Goal: Task Accomplishment & Management: Use online tool/utility

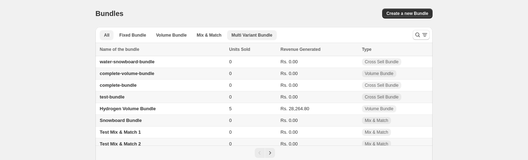
click at [271, 36] on span "Multi Variant Bundle" at bounding box center [251, 35] width 41 height 6
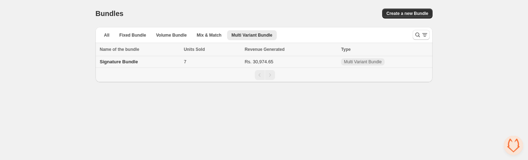
click at [130, 62] on span "Signature Bundle" at bounding box center [119, 61] width 38 height 5
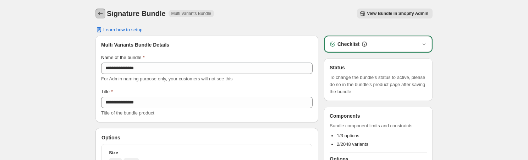
click at [101, 16] on icon "Back" at bounding box center [100, 13] width 7 height 7
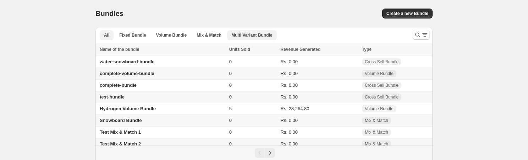
click at [265, 39] on button "Multi Variant Bundle" at bounding box center [251, 35] width 49 height 10
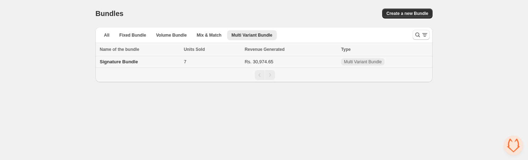
click at [169, 62] on td "Signature Bundle" at bounding box center [138, 62] width 86 height 12
click at [110, 64] on span "Signature Bundle" at bounding box center [119, 61] width 38 height 5
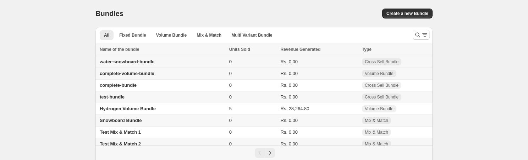
click at [161, 57] on td "water-snowboard-bundle" at bounding box center [161, 62] width 132 height 12
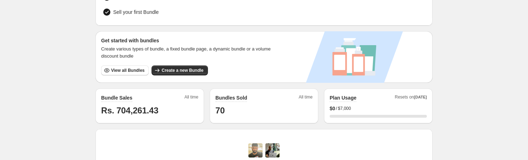
scroll to position [115, 0]
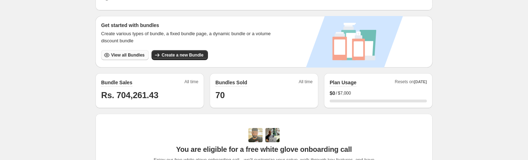
click at [122, 53] on span "View all Bundles" at bounding box center [127, 55] width 33 height 6
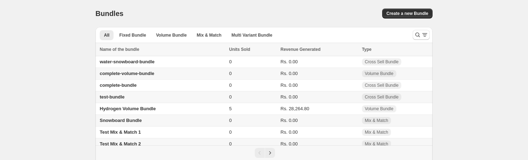
click at [123, 51] on div "Name of the bundle" at bounding box center [162, 49] width 125 height 7
click at [123, 68] on td "complete-volume-bundle" at bounding box center [161, 74] width 132 height 12
click at [137, 63] on span "water-snowboard-bundle" at bounding box center [127, 61] width 55 height 5
click at [158, 95] on td "test-bundle" at bounding box center [161, 97] width 132 height 12
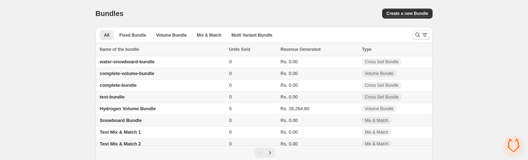
click at [106, 141] on td "Test Mix & Match 2" at bounding box center [161, 144] width 132 height 12
click at [133, 105] on td "Hydrogen Volume Bundle" at bounding box center [161, 109] width 132 height 12
click at [235, 37] on span "Multi Variant Bundle" at bounding box center [251, 35] width 41 height 6
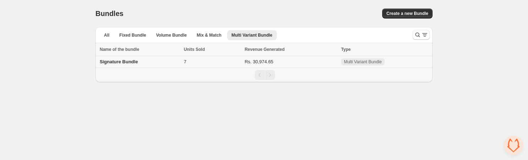
click at [118, 64] on span "Signature Bundle" at bounding box center [119, 61] width 38 height 5
click at [418, 63] on td "Multi Variant Bundle" at bounding box center [386, 62] width 94 height 12
click at [109, 64] on span "Signature Bundle" at bounding box center [119, 61] width 38 height 5
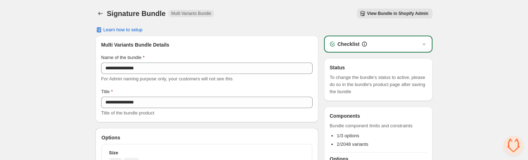
click at [234, 137] on div "Options" at bounding box center [206, 137] width 211 height 7
click at [98, 14] on icon "Back" at bounding box center [100, 13] width 7 height 7
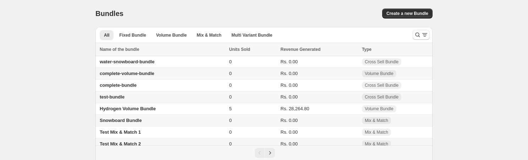
click at [267, 30] on button "Multi Variant Bundle" at bounding box center [251, 35] width 49 height 10
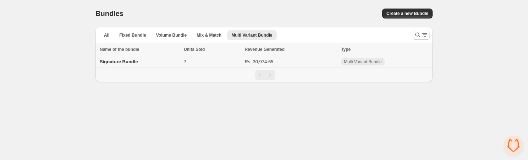
click at [123, 63] on span "Signature Bundle" at bounding box center [119, 61] width 38 height 5
click at [125, 62] on span "Signature Bundle" at bounding box center [119, 61] width 38 height 5
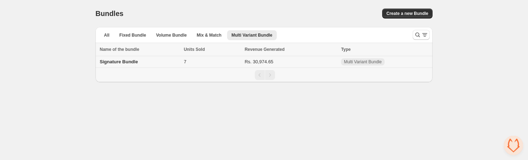
click at [125, 62] on span "Signature Bundle" at bounding box center [119, 61] width 38 height 5
click at [123, 64] on span "Signature Bundle" at bounding box center [119, 61] width 38 height 5
click at [126, 63] on span "Signature Bundle" at bounding box center [119, 61] width 38 height 5
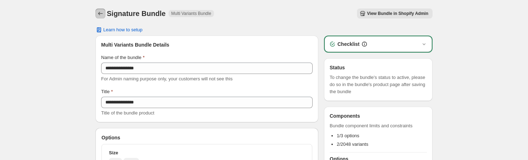
click at [100, 11] on icon "Back" at bounding box center [100, 13] width 7 height 7
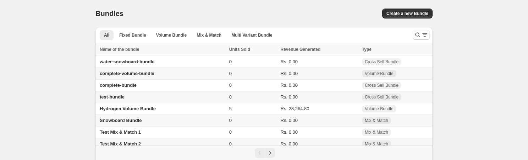
click at [242, 40] on div "All Fixed Bundle Volume Bundle Mix & Match Multi Variant Bundle More views All …" at bounding box center [250, 35] width 311 height 16
click at [238, 30] on button "Multi Variant Bundle" at bounding box center [251, 35] width 49 height 10
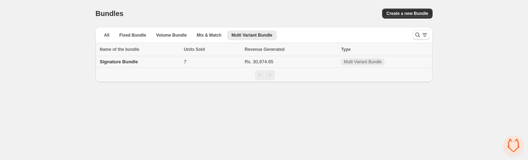
click at [144, 63] on td "Signature Bundle" at bounding box center [138, 62] width 86 height 12
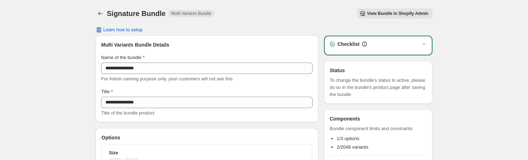
click at [97, 7] on div "Signature Bundle. This page is ready Signature Bundle Multi Variants Bundle Vie…" at bounding box center [263, 13] width 337 height 27
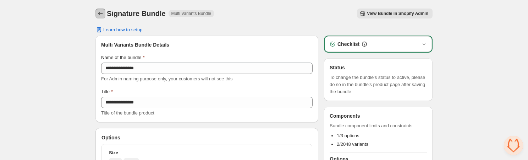
click at [98, 10] on icon "Back" at bounding box center [100, 13] width 7 height 7
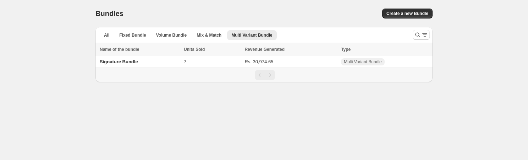
click at [127, 59] on td "Signature Bundle" at bounding box center [138, 62] width 86 height 12
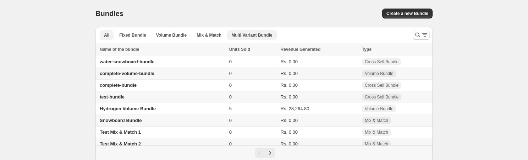
click at [244, 34] on span "Multi Variant Bundle" at bounding box center [251, 35] width 41 height 6
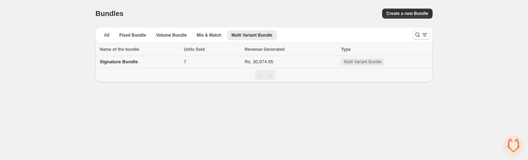
click at [128, 61] on span "Signature Bundle" at bounding box center [119, 61] width 38 height 5
click at [124, 65] on div "Signature Bundle" at bounding box center [140, 61] width 80 height 7
